Goal: Find specific page/section: Find specific page/section

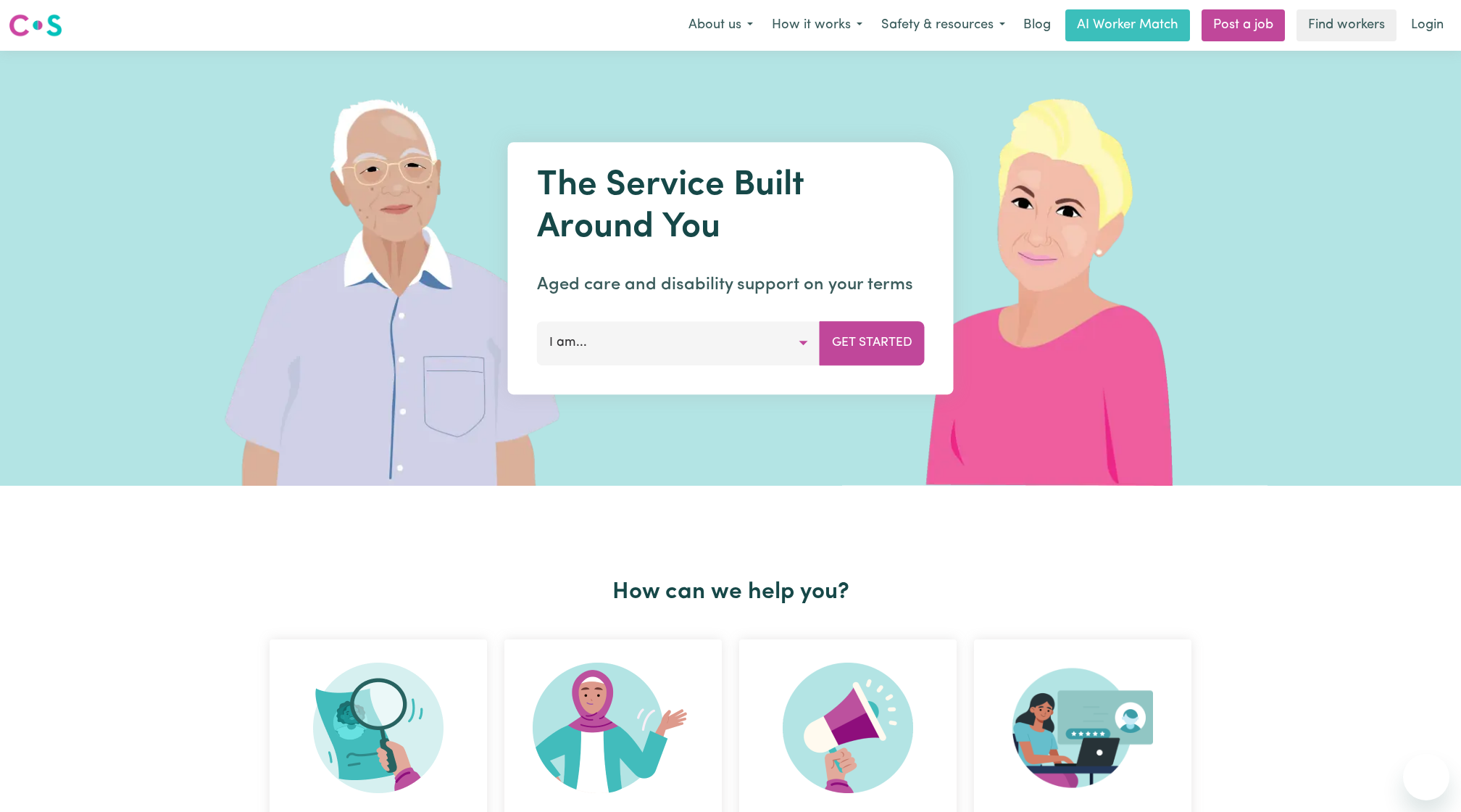
click at [1446, 19] on link "Login" at bounding box center [1427, 25] width 50 height 32
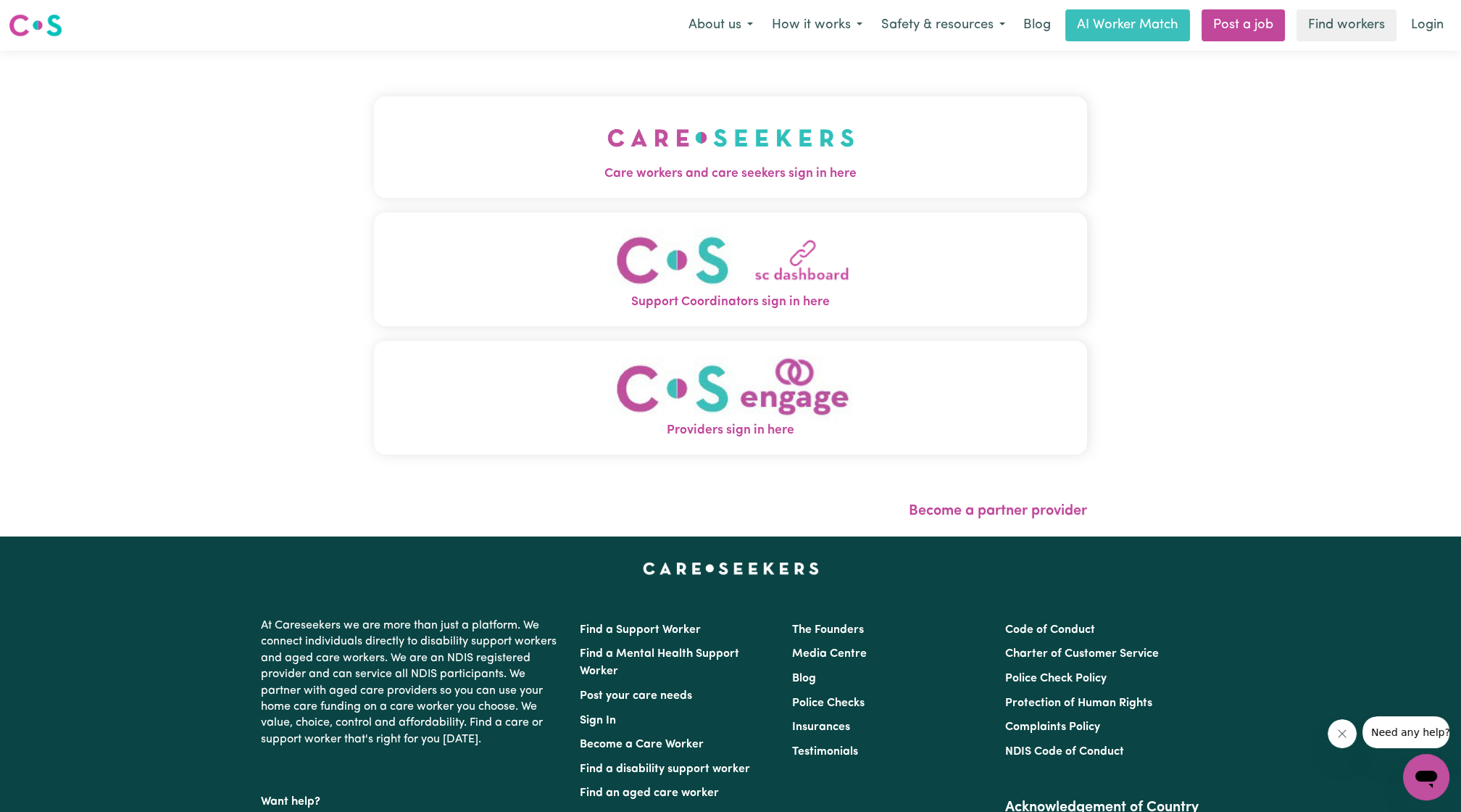
click at [796, 217] on button "Support Coordinators sign in here" at bounding box center [731, 269] width 713 height 114
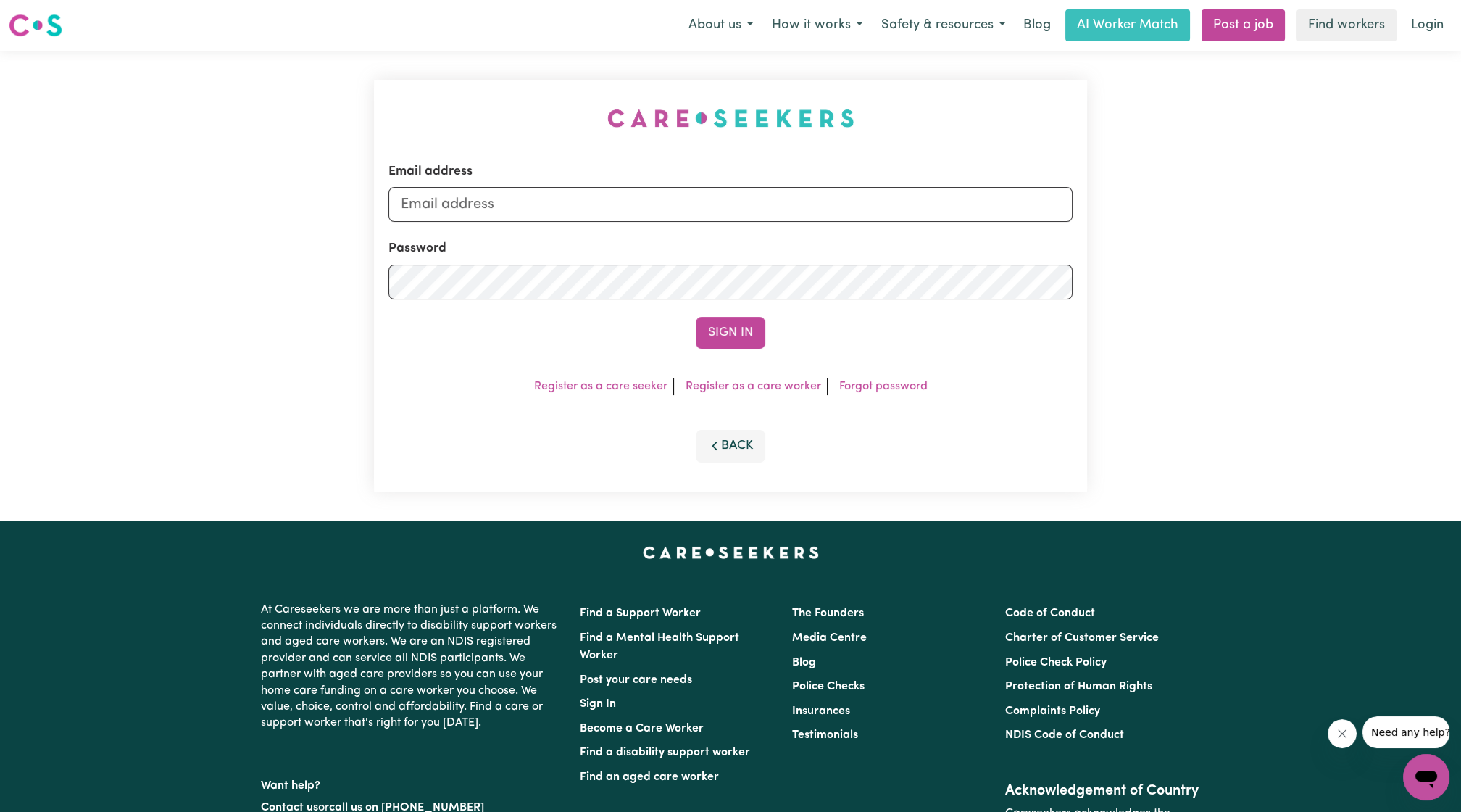
click at [778, 196] on div "Email address Password Sign In Register as a care seeker Register as a care wor…" at bounding box center [730, 285] width 731 height 469
click at [763, 196] on input "Email address" at bounding box center [730, 204] width 684 height 35
drag, startPoint x: 475, startPoint y: 204, endPoint x: 937, endPoint y: 203, distance: 462.0
click at [937, 203] on input "[EMAIL_ADDRESS][PERSON_NAME][DOMAIN_NAME]" at bounding box center [730, 204] width 684 height 35
type input "superuser~[EMAIL_ADDRESS][DOMAIN_NAME]"
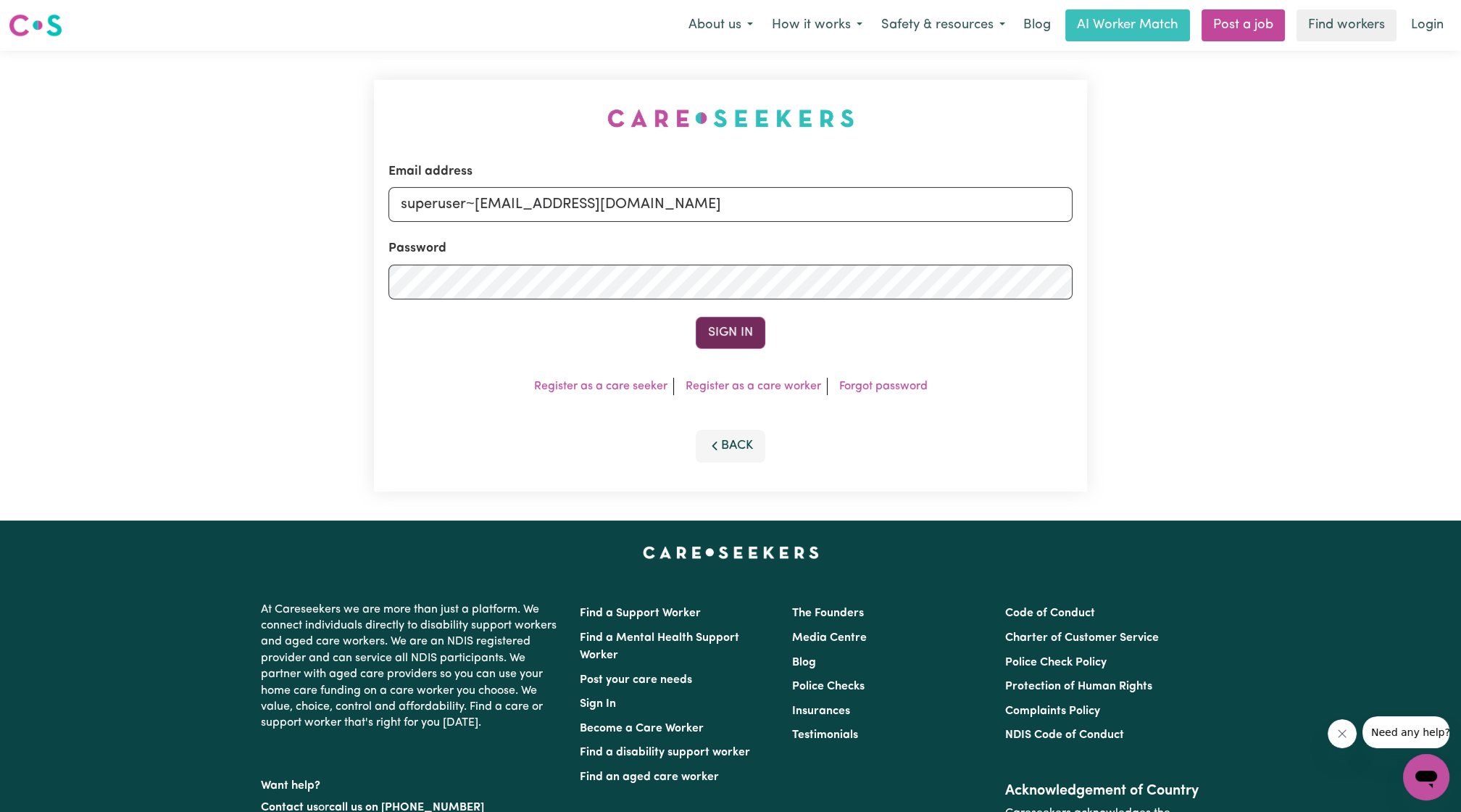
click at [716, 321] on button "Sign In" at bounding box center [731, 333] width 70 height 32
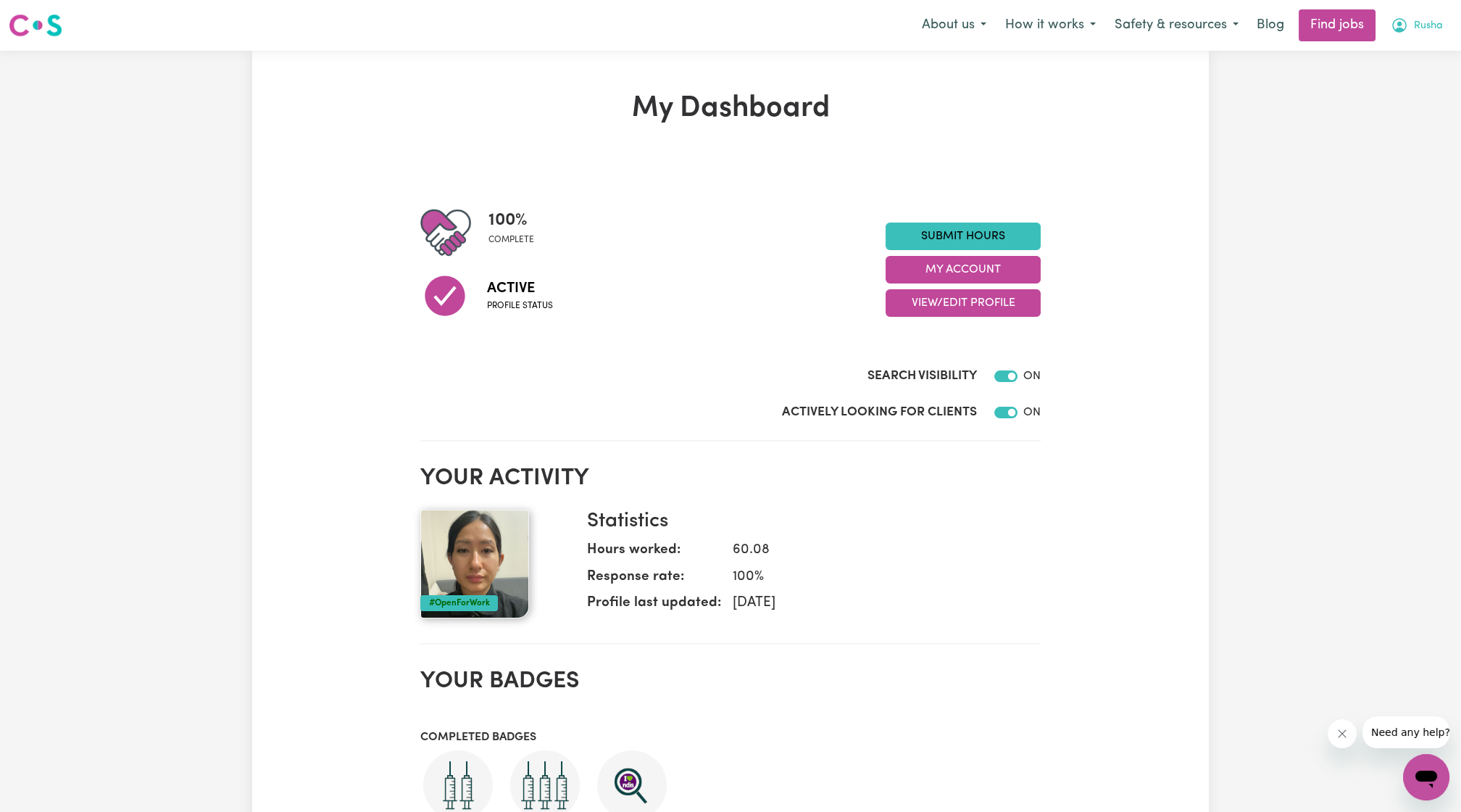
click at [1435, 32] on span "Rusha" at bounding box center [1428, 26] width 29 height 16
click at [1408, 63] on link "My Account" at bounding box center [1394, 56] width 114 height 28
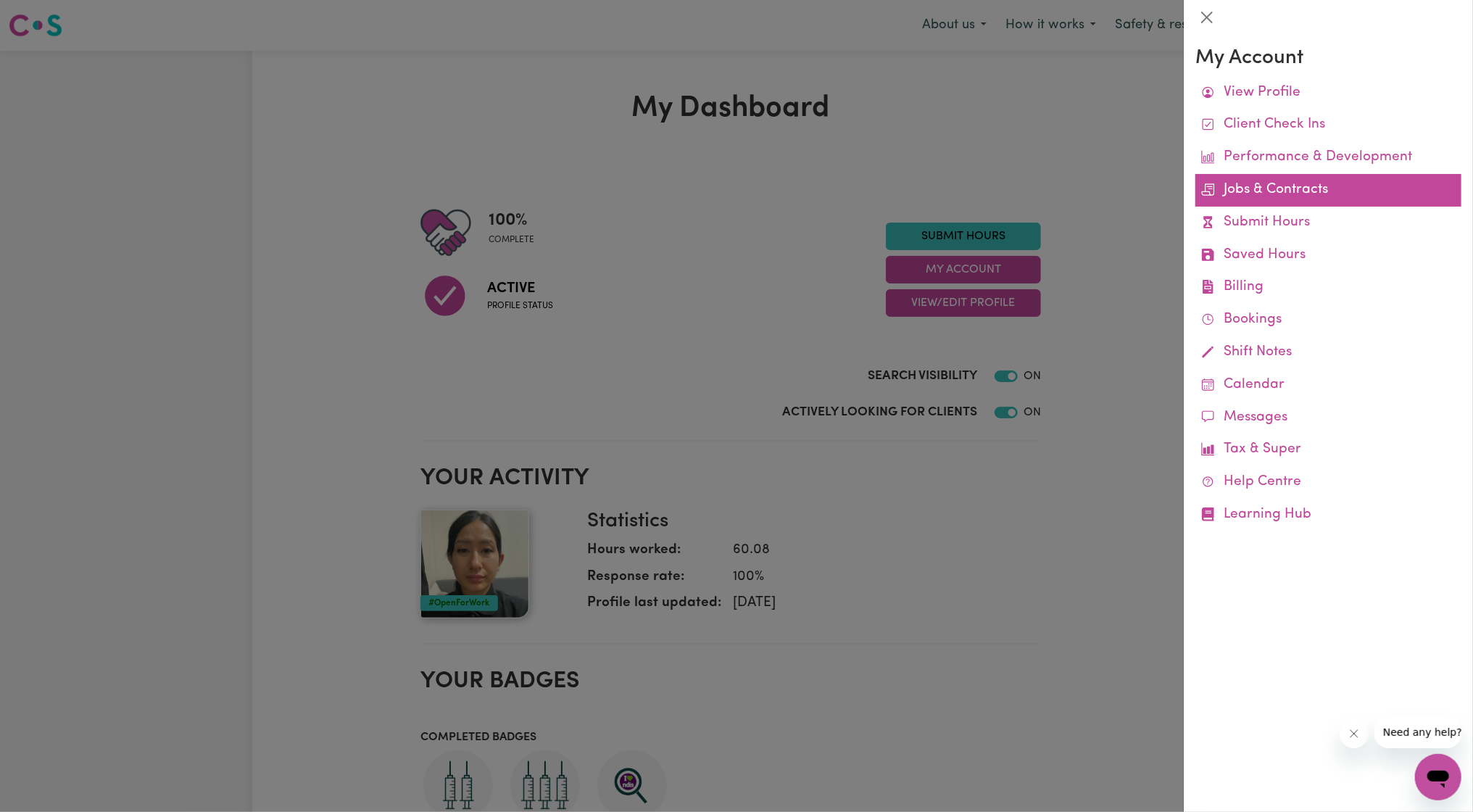
click at [1264, 190] on link "Jobs & Contracts" at bounding box center [1328, 190] width 266 height 32
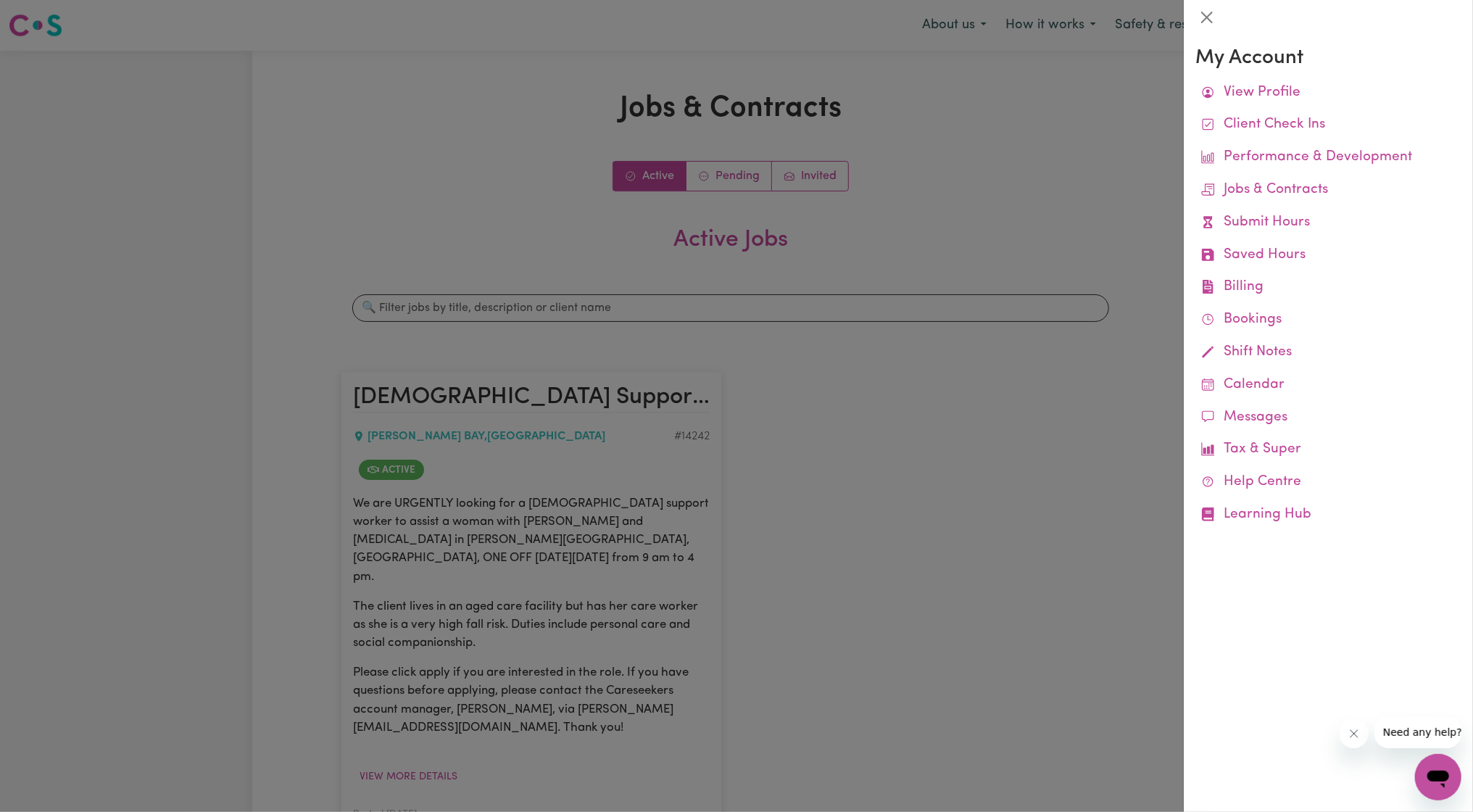
click at [904, 228] on div at bounding box center [736, 406] width 1473 height 812
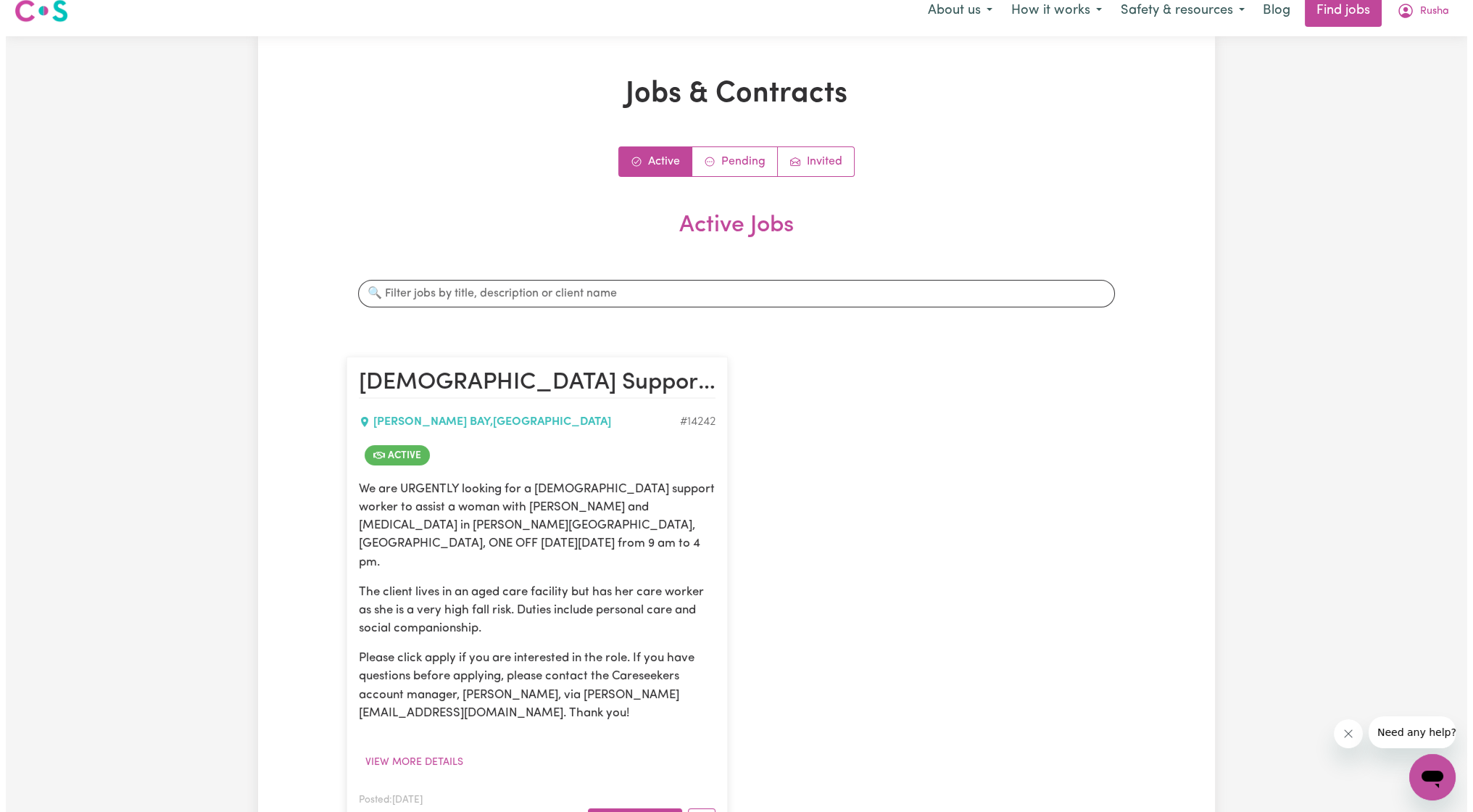
scroll to position [268, 0]
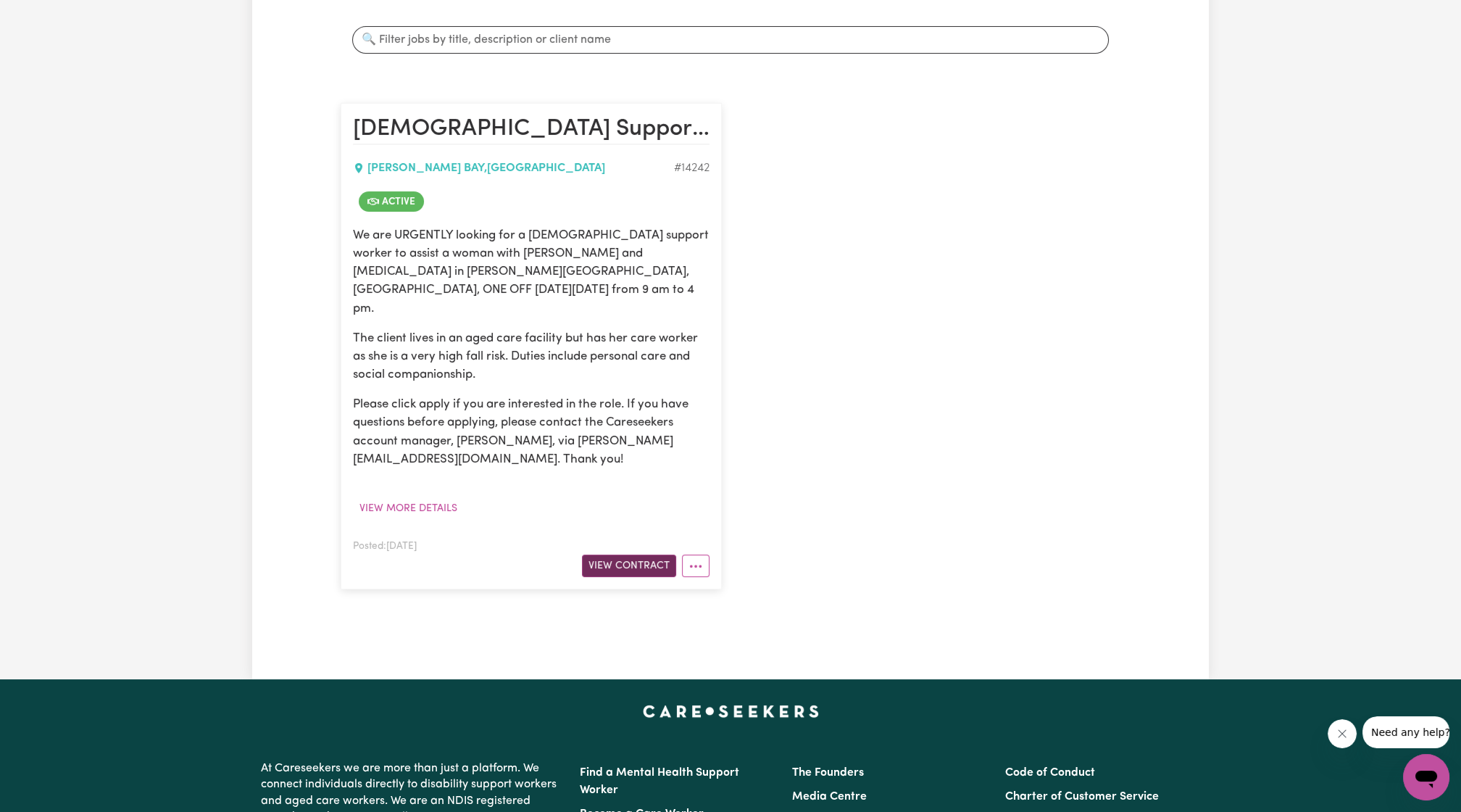
click at [643, 554] on button "View Contract" at bounding box center [629, 565] width 94 height 22
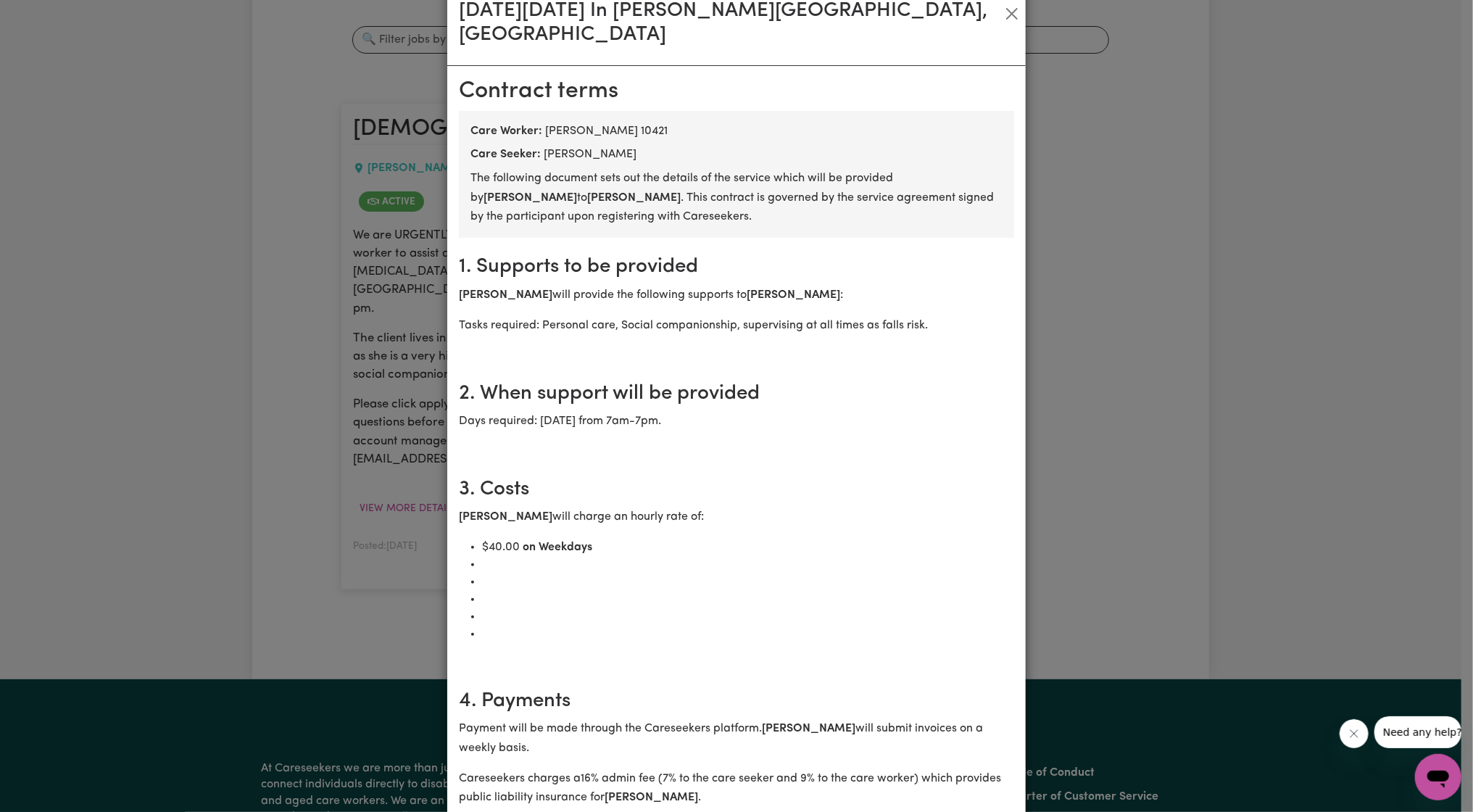
scroll to position [0, 0]
